Goal: Task Accomplishment & Management: Manage account settings

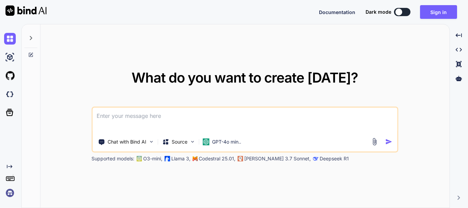
click at [199, 119] on textarea at bounding box center [244, 119] width 304 height 25
click at [439, 10] on button "Sign in" at bounding box center [438, 12] width 37 height 14
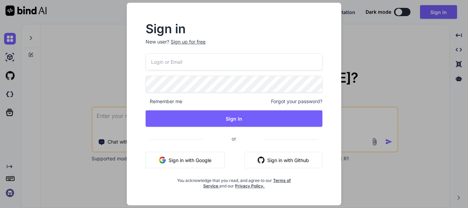
click at [177, 60] on input "email" at bounding box center [233, 61] width 177 height 17
type input "[EMAIL_ADDRESS][DOMAIN_NAME]"
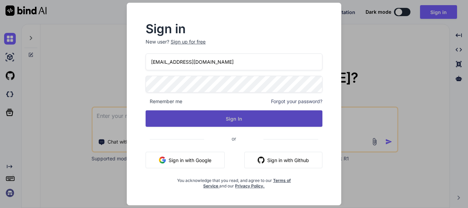
click at [188, 119] on button "Sign In" at bounding box center [233, 118] width 177 height 16
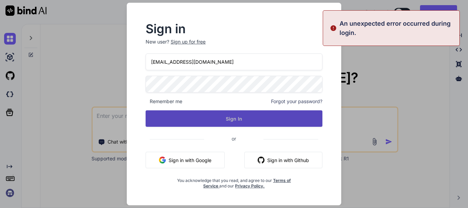
click at [230, 121] on button "Sign In" at bounding box center [233, 118] width 177 height 16
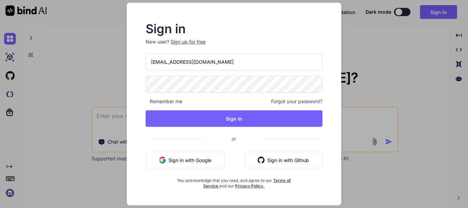
click at [210, 132] on span "or" at bounding box center [233, 138] width 59 height 17
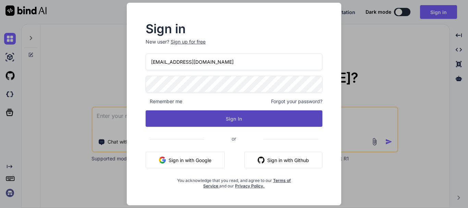
click at [220, 122] on button "Sign In" at bounding box center [233, 118] width 177 height 16
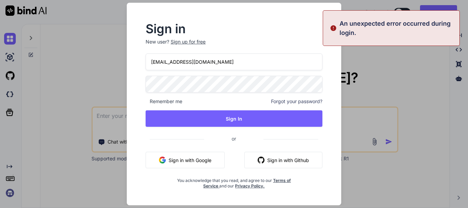
click at [210, 59] on input "[EMAIL_ADDRESS][DOMAIN_NAME]" at bounding box center [233, 61] width 177 height 17
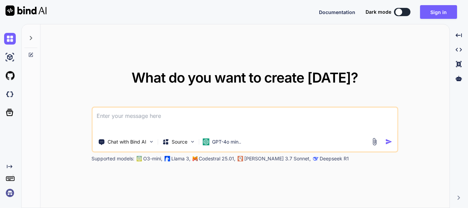
click at [153, 115] on textarea at bounding box center [244, 119] width 304 height 25
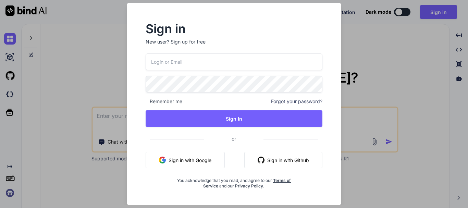
click at [153, 62] on input "email" at bounding box center [233, 61] width 177 height 17
paste input "[EMAIL_ADDRESS][DOMAIN_NAME]"
type input "[EMAIL_ADDRESS][DOMAIN_NAME]"
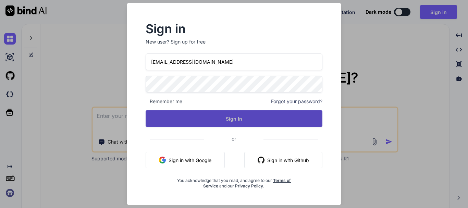
click at [208, 125] on button "Sign In" at bounding box center [233, 118] width 177 height 16
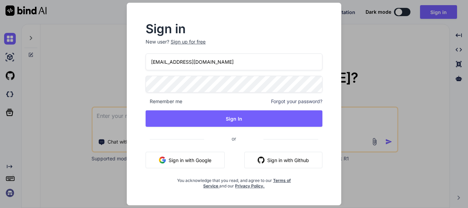
click at [215, 64] on input "[EMAIL_ADDRESS][DOMAIN_NAME]" at bounding box center [233, 61] width 177 height 17
click at [170, 102] on span "Remember me" at bounding box center [163, 101] width 37 height 7
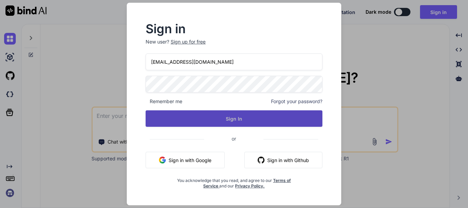
click at [228, 119] on button "Sign In" at bounding box center [233, 118] width 177 height 16
